Goal: Task Accomplishment & Management: Use online tool/utility

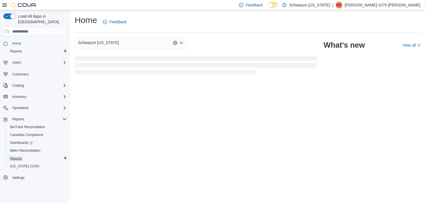
click at [14, 156] on span "Reports" at bounding box center [16, 158] width 12 height 4
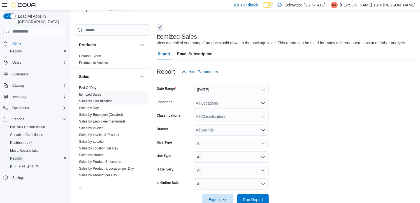
scroll to position [357, 0]
click at [95, 94] on link "Itemized Sales" at bounding box center [90, 96] width 22 height 4
click at [204, 91] on button "[DATE]" at bounding box center [231, 89] width 75 height 11
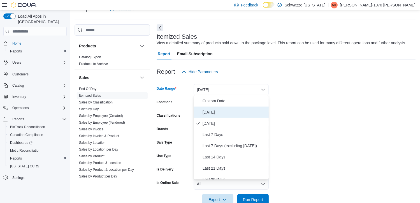
click at [210, 110] on span "[DATE]" at bounding box center [235, 112] width 64 height 7
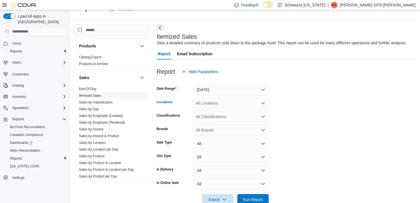
click at [218, 103] on div "All Locations" at bounding box center [231, 103] width 75 height 11
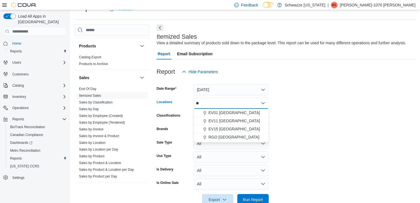
type input "*"
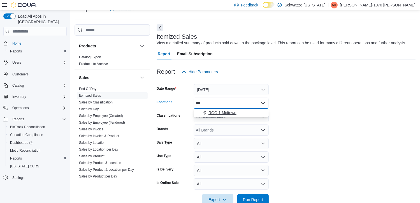
type input "***"
click at [220, 111] on span "RGO 1 Midtown" at bounding box center [223, 113] width 28 height 6
click at [284, 107] on form "Date Range Today Locations RGO 1 Midtown Classifications All Classifications Br…" at bounding box center [286, 141] width 259 height 128
click at [251, 117] on div "All Classifications" at bounding box center [231, 116] width 75 height 11
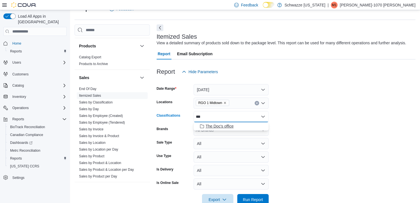
type input "***"
click at [230, 124] on span "The Doc's office" at bounding box center [220, 126] width 28 height 6
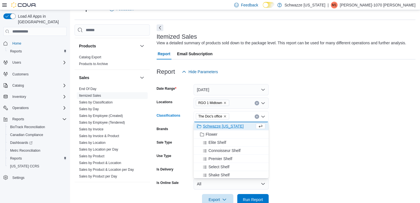
click at [296, 119] on form "Date Range Today Locations RGO 1 Midtown Classifications The Doc's office Combo…" at bounding box center [286, 141] width 259 height 128
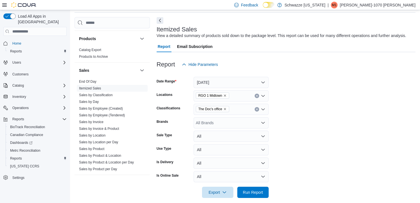
scroll to position [26, 0]
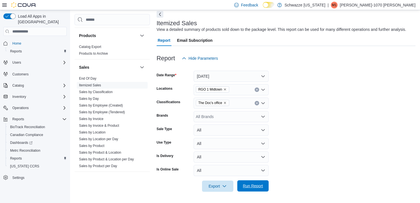
click at [254, 185] on span "Run Report" at bounding box center [253, 186] width 20 height 6
click at [214, 185] on span "Export" at bounding box center [218, 185] width 25 height 11
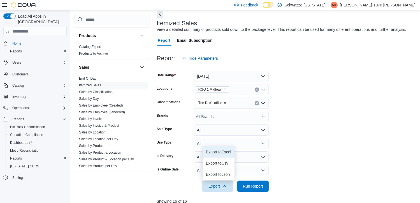
click at [223, 151] on span "Export to Excel" at bounding box center [218, 152] width 25 height 4
click at [406, 5] on p "[PERSON_NAME]-1070 [PERSON_NAME]" at bounding box center [378, 5] width 76 height 7
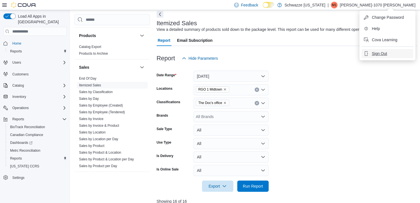
click at [377, 52] on span "Sign Out" at bounding box center [379, 54] width 15 height 6
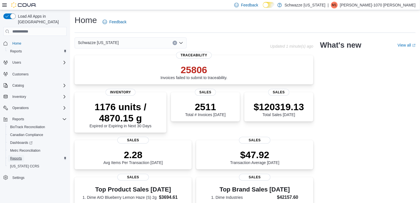
click at [14, 156] on span "Reports" at bounding box center [16, 158] width 12 height 4
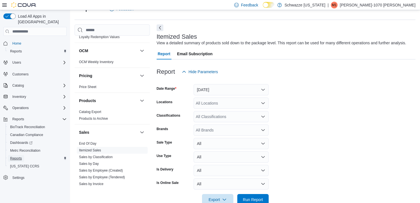
scroll to position [393, 0]
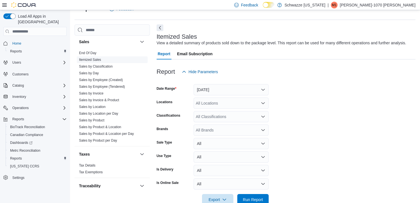
click at [95, 58] on link "Itemized Sales" at bounding box center [90, 60] width 22 height 4
click at [244, 88] on button "[DATE]" at bounding box center [231, 89] width 75 height 11
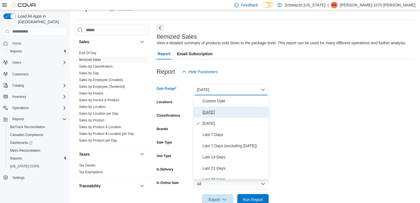
click at [210, 112] on span "[DATE]" at bounding box center [235, 112] width 64 height 7
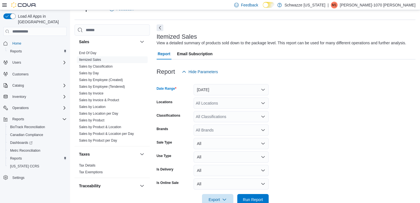
drag, startPoint x: 307, startPoint y: 110, endPoint x: 274, endPoint y: 105, distance: 33.4
click at [304, 110] on form "Date Range [DATE] Locations All Locations Classifications All Classifications B…" at bounding box center [286, 141] width 259 height 128
click at [256, 103] on div "All Locations" at bounding box center [231, 103] width 75 height 11
type input "***"
click at [232, 111] on span "RGO 1 Midtown" at bounding box center [223, 113] width 28 height 6
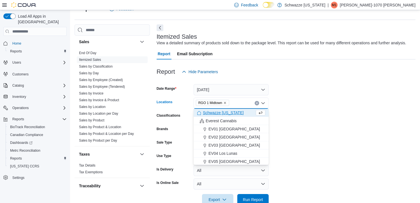
click at [303, 116] on form "Date Range [DATE] Locations [GEOGRAPHIC_DATA] 1 Midtown Combo box. Selected. RG…" at bounding box center [286, 141] width 259 height 128
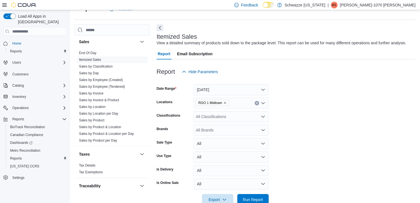
click at [250, 117] on div "All Classifications" at bounding box center [231, 116] width 75 height 11
type input "***"
click at [225, 125] on span "The Doc's office" at bounding box center [220, 126] width 28 height 6
click at [315, 128] on form "Date Range [DATE] Locations RGO 1 Midtown Classifications The Doc's office Bran…" at bounding box center [286, 141] width 259 height 128
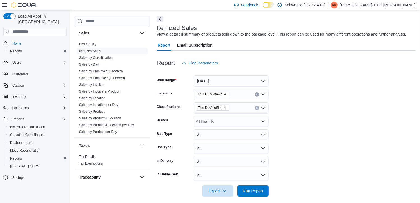
scroll to position [26, 0]
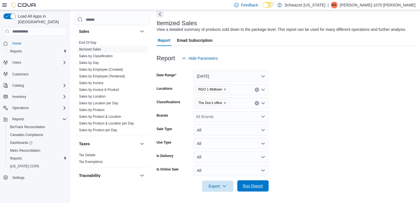
click at [257, 187] on span "Run Report" at bounding box center [253, 186] width 20 height 6
click at [213, 185] on span "Export" at bounding box center [218, 185] width 25 height 11
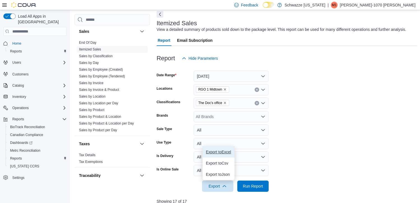
click at [225, 151] on span "Export to Excel" at bounding box center [218, 152] width 25 height 4
click at [412, 4] on p "[PERSON_NAME]-1070 [PERSON_NAME]" at bounding box center [378, 5] width 76 height 7
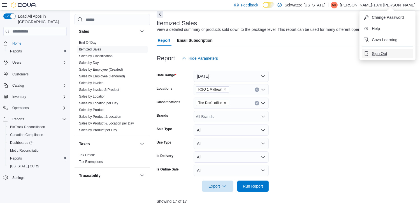
click at [379, 54] on span "Sign Out" at bounding box center [379, 54] width 15 height 6
